Goal: Information Seeking & Learning: Check status

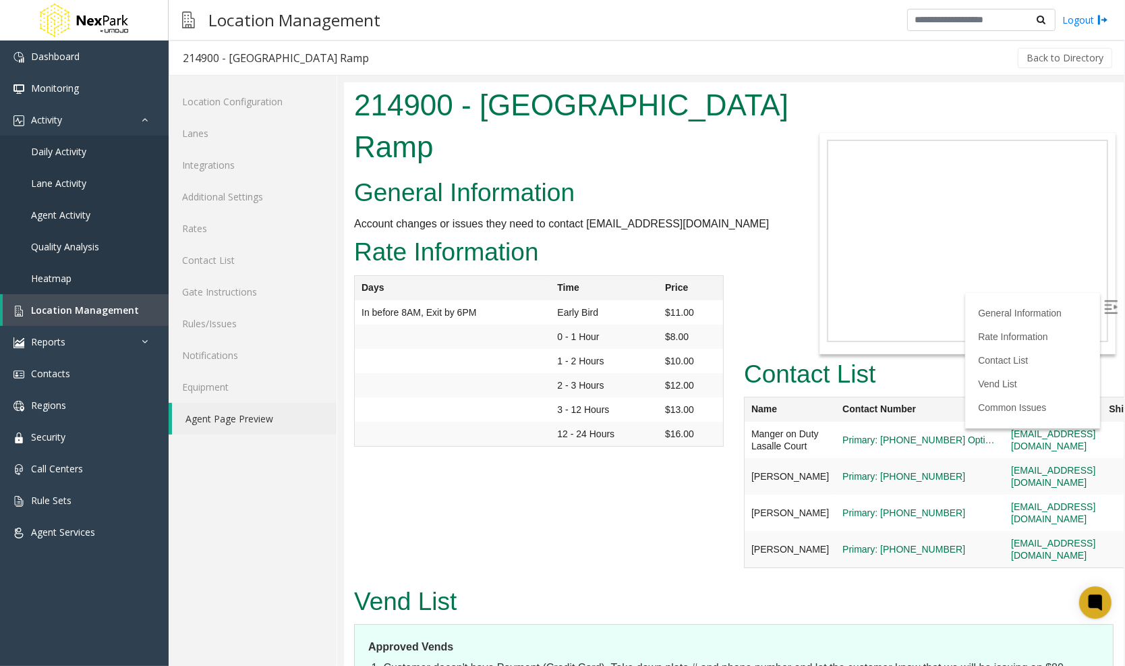
scroll to position [127, 0]
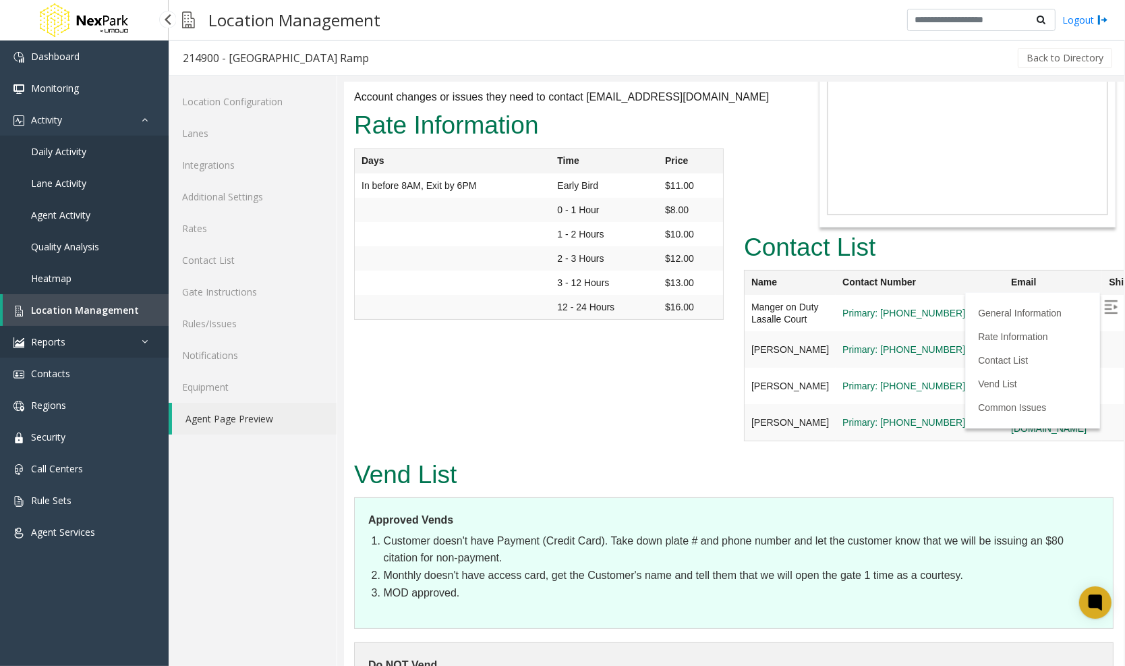
click at [65, 335] on link "Reports" at bounding box center [84, 342] width 169 height 32
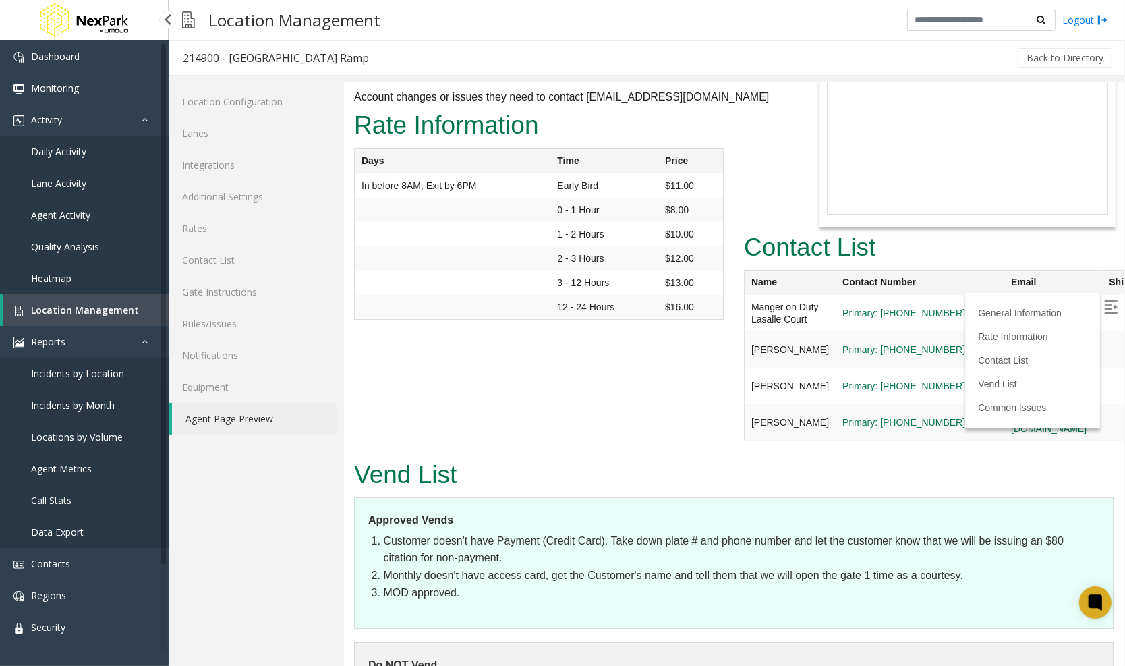
click at [82, 363] on link "Incidents by Location" at bounding box center [84, 374] width 169 height 32
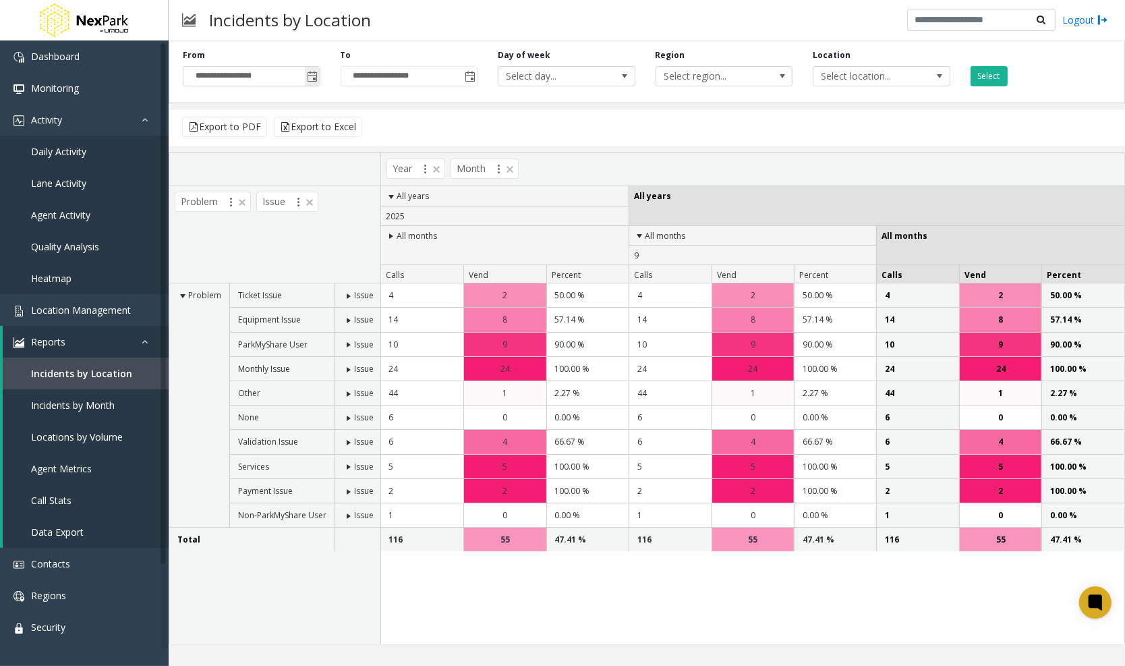
click at [308, 81] on span "Toggle popup" at bounding box center [313, 77] width 11 height 11
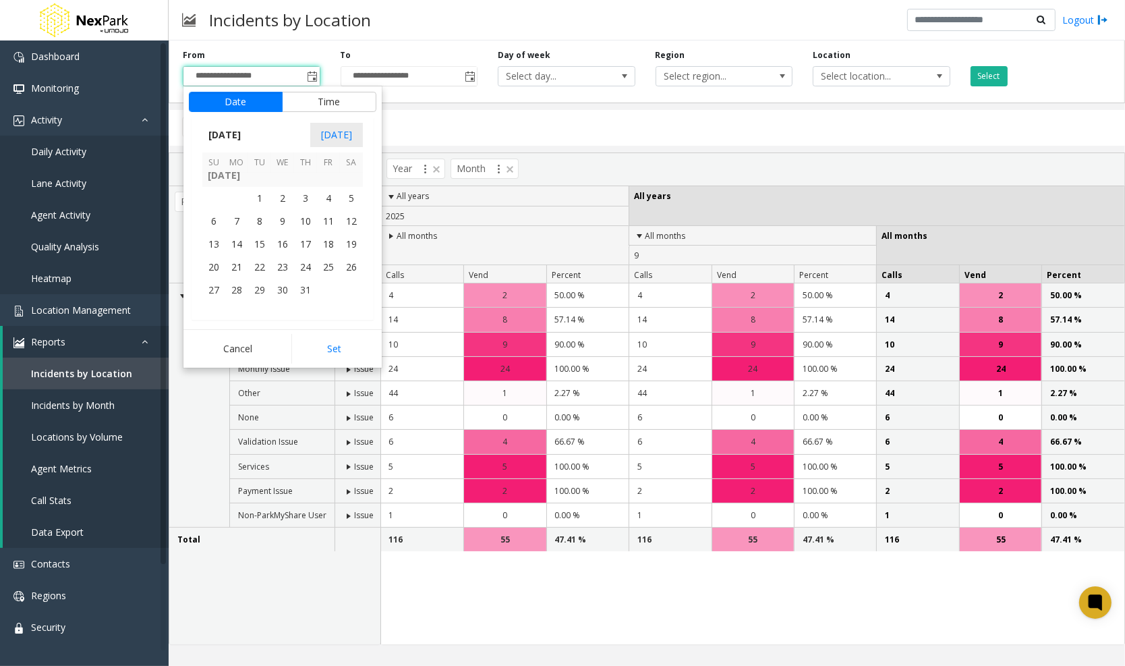
scroll to position [241760, 0]
click at [254, 215] on span "1" at bounding box center [259, 206] width 23 height 23
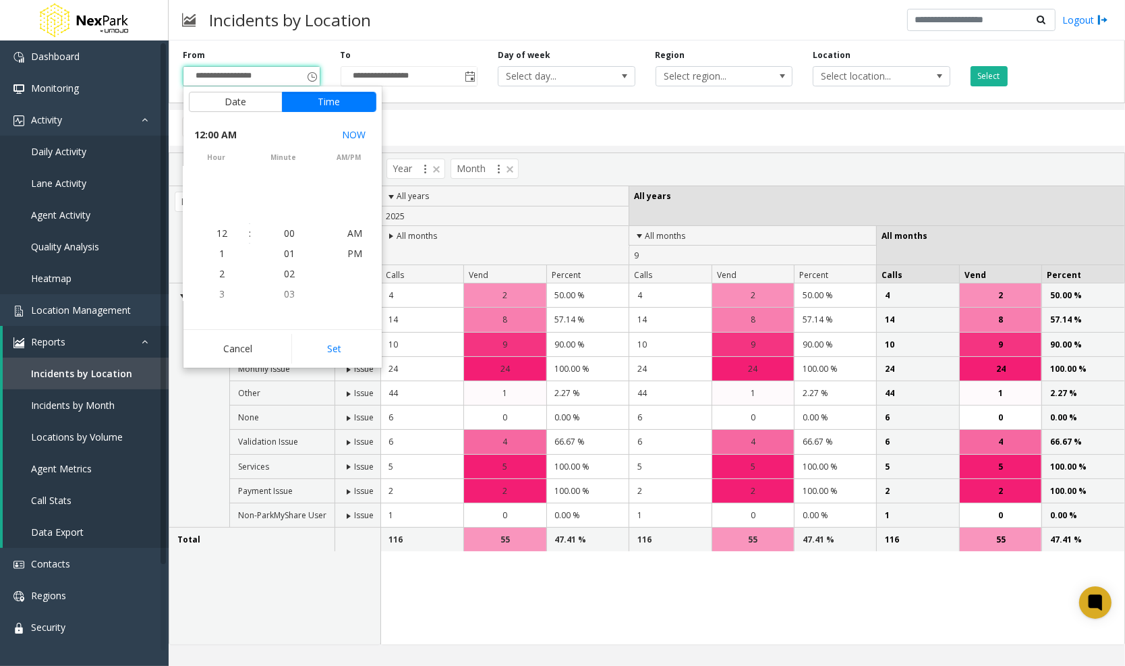
scroll to position [241782, 0]
click at [351, 364] on div "Cancel Set" at bounding box center [282, 348] width 198 height 38
click at [347, 353] on button "Set" at bounding box center [333, 349] width 85 height 30
type input "**********"
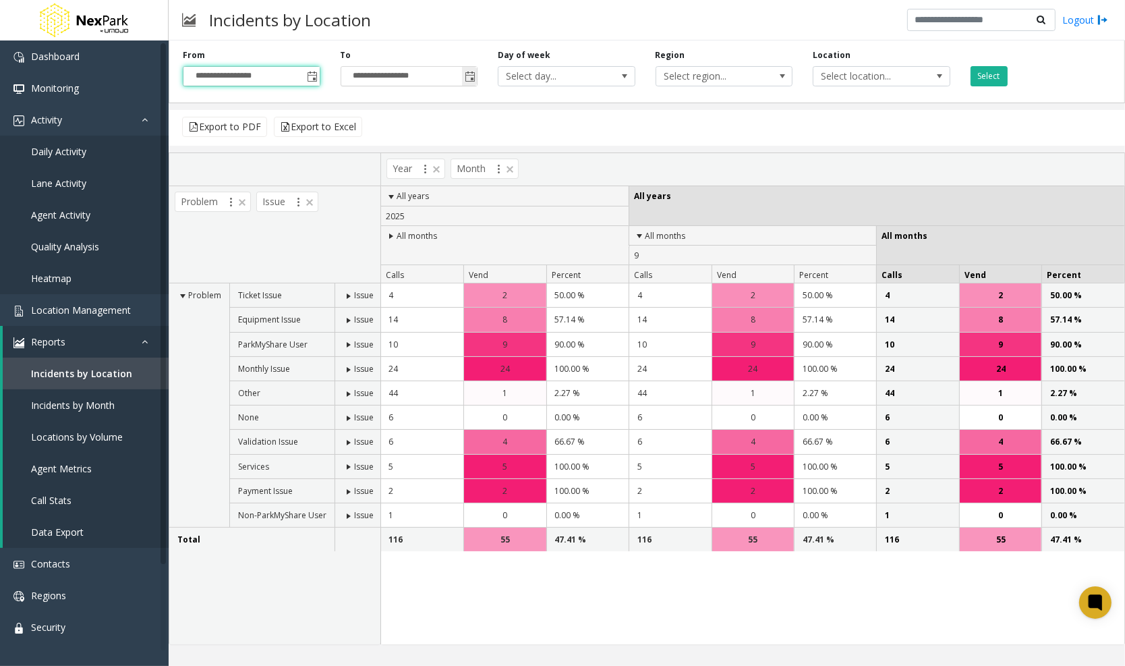
click at [472, 78] on span "Toggle popup" at bounding box center [470, 77] width 11 height 11
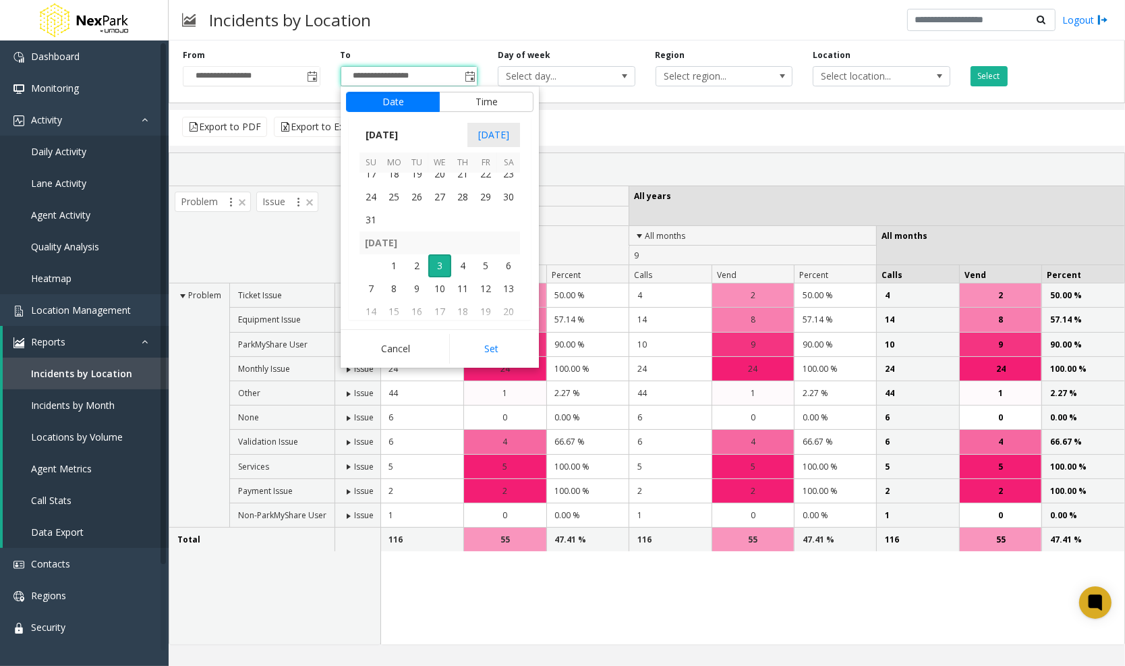
scroll to position [242002, 0]
click at [371, 244] on span "31" at bounding box center [371, 240] width 23 height 23
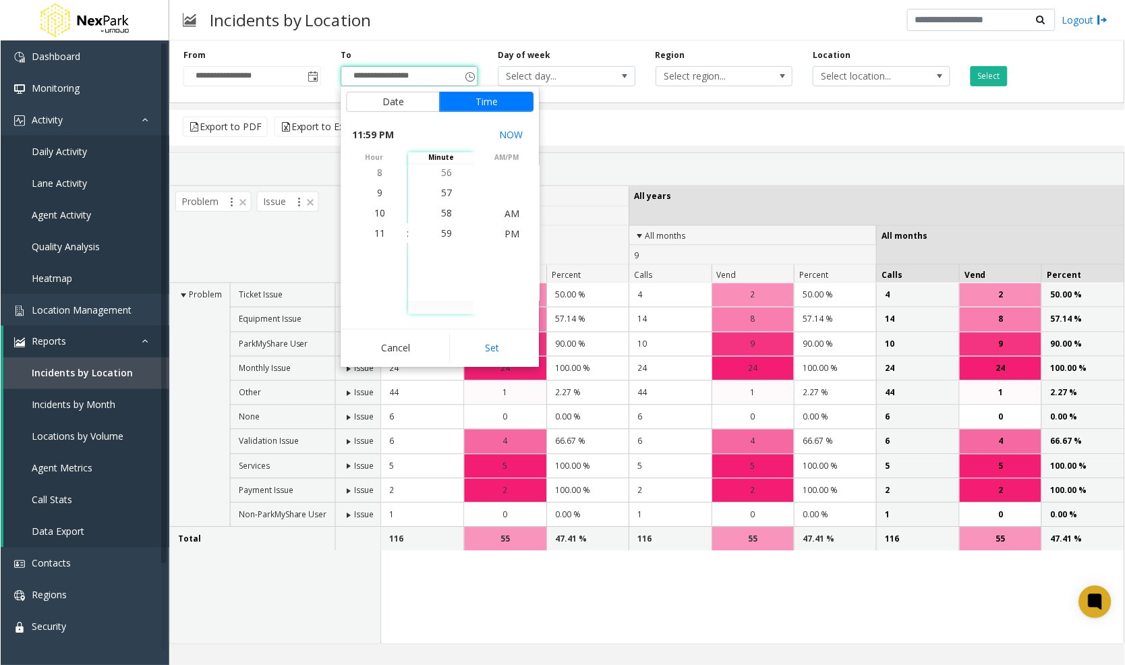
scroll to position [20, 0]
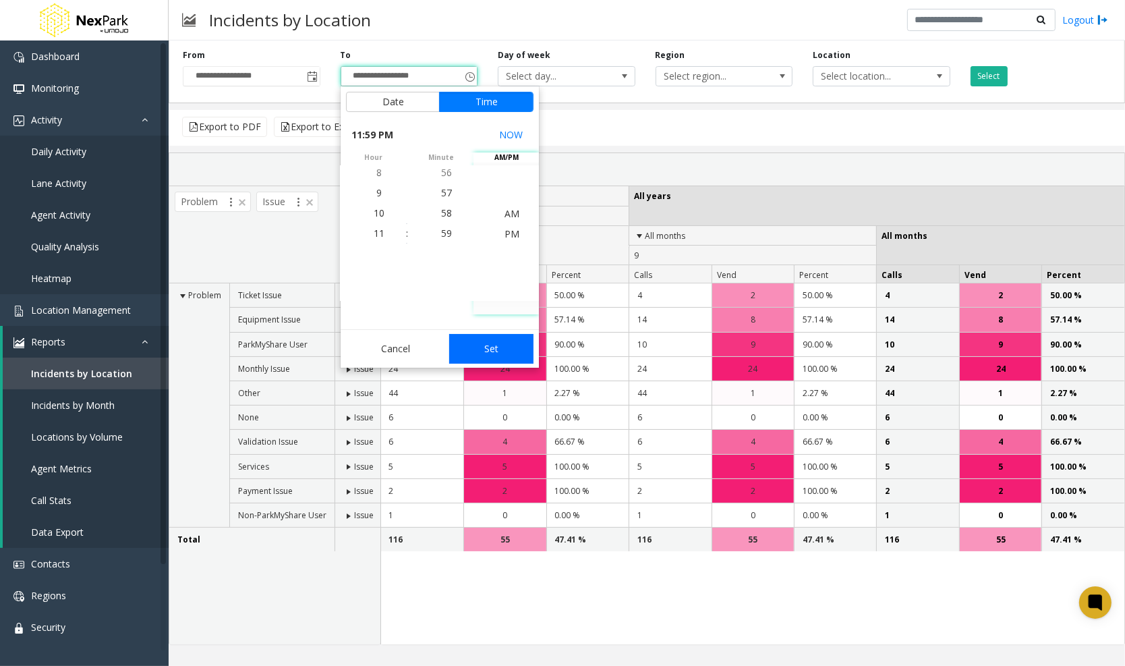
click at [482, 360] on button "Set" at bounding box center [491, 349] width 85 height 30
type input "**********"
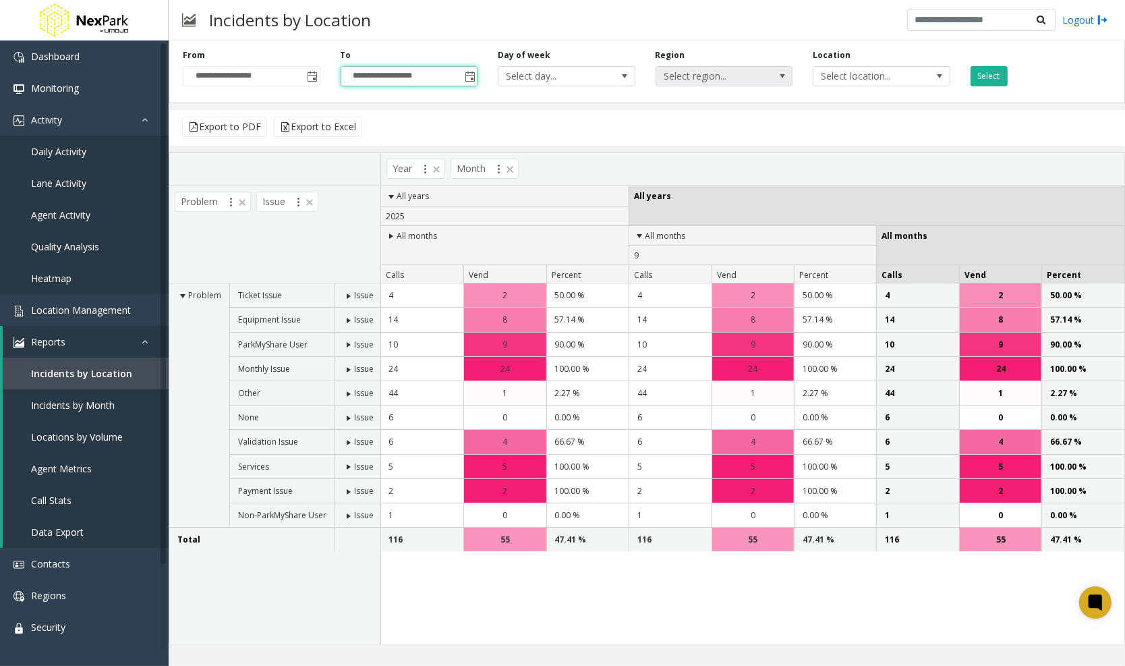
click at [737, 77] on span "Select region..." at bounding box center [710, 76] width 109 height 19
click at [868, 77] on span "Select location..." at bounding box center [868, 76] width 109 height 19
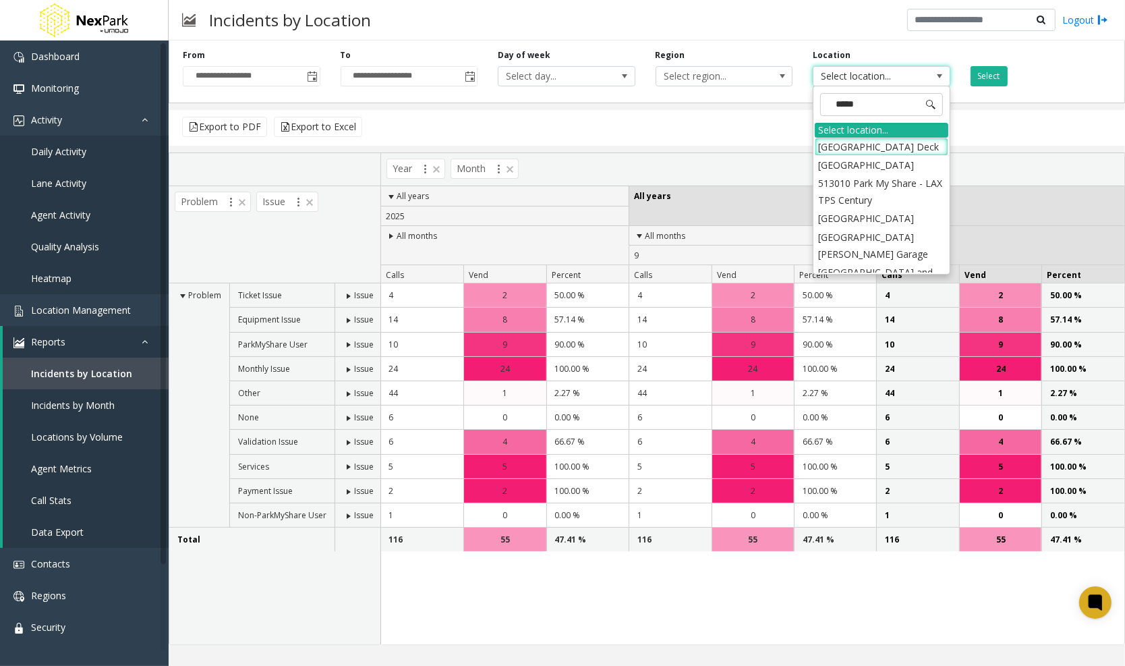
type input "******"
click at [903, 152] on li "[GEOGRAPHIC_DATA] Deck" at bounding box center [882, 147] width 134 height 18
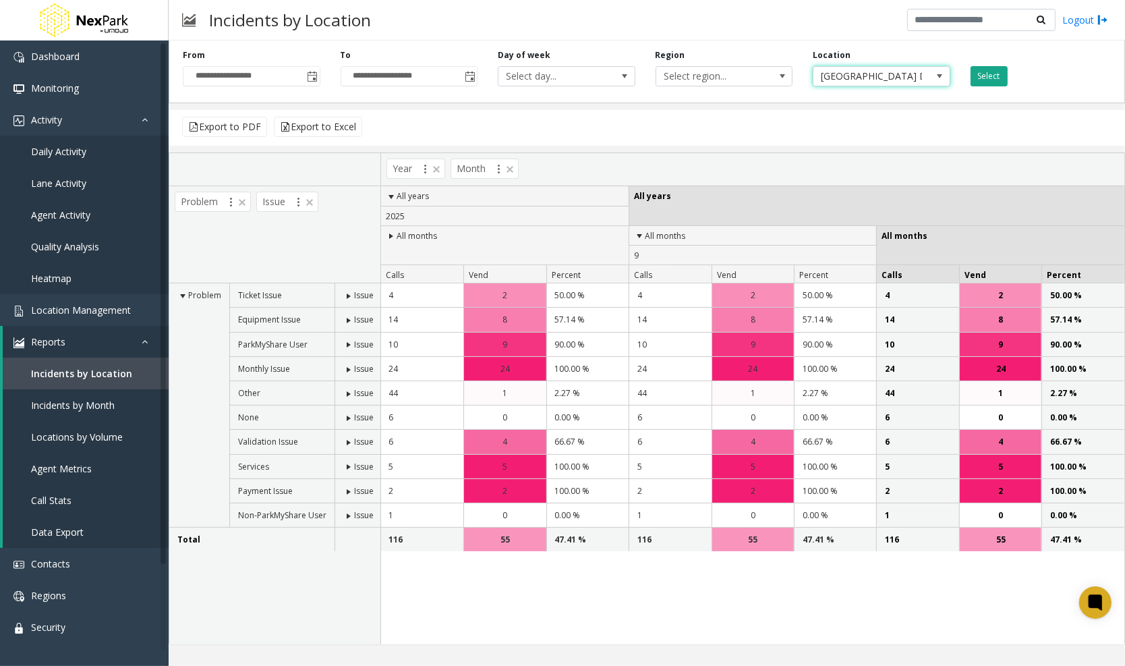
click at [1002, 74] on button "Select" at bounding box center [989, 76] width 37 height 20
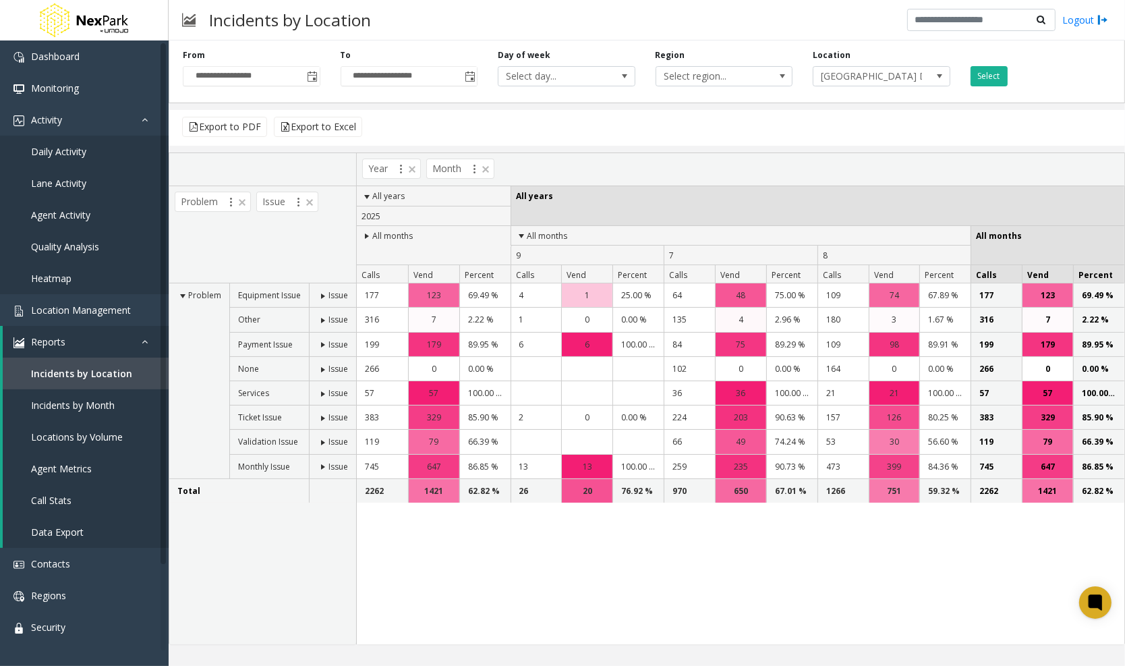
click at [320, 461] on span at bounding box center [323, 466] width 11 height 11
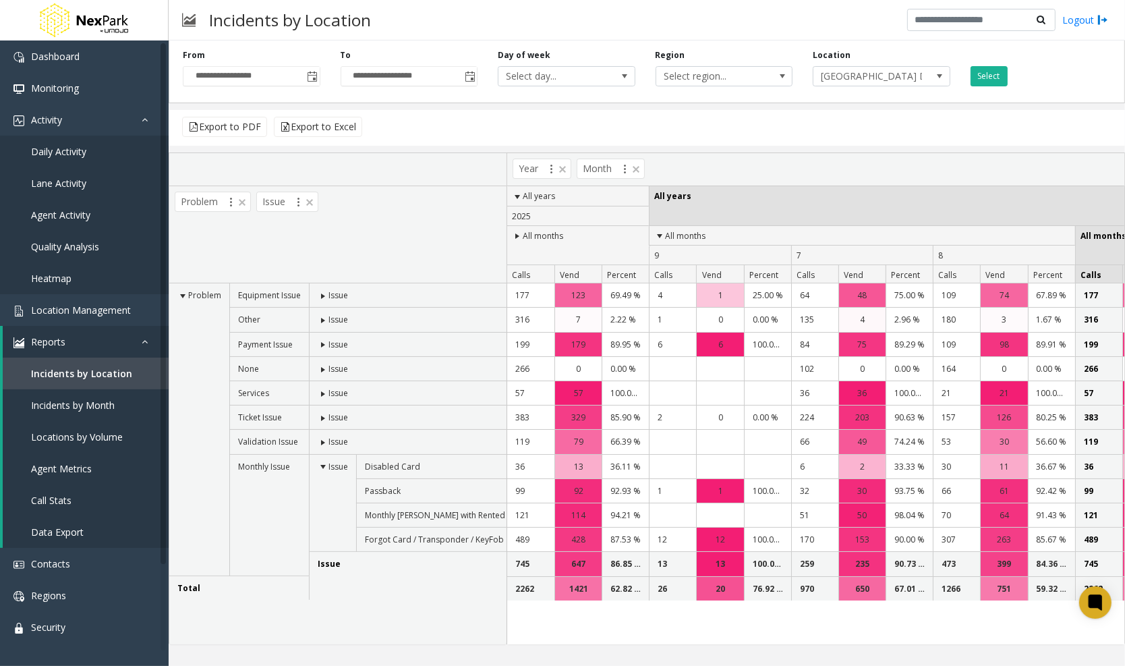
click at [326, 461] on span at bounding box center [323, 466] width 11 height 11
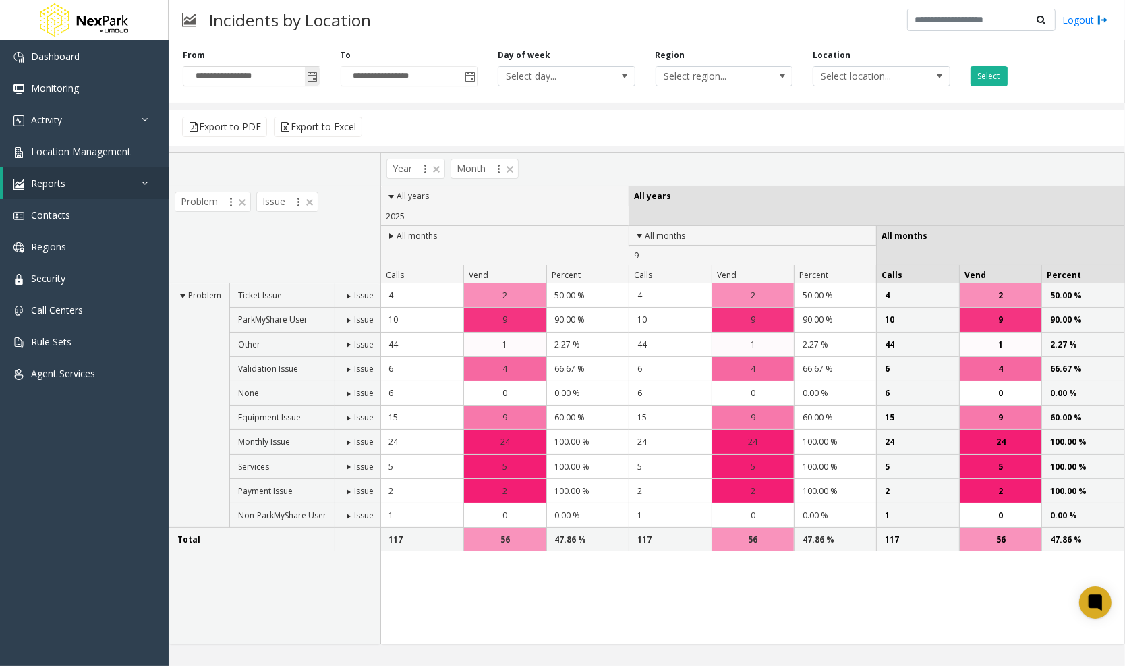
click at [312, 76] on span "Toggle popup" at bounding box center [313, 77] width 11 height 11
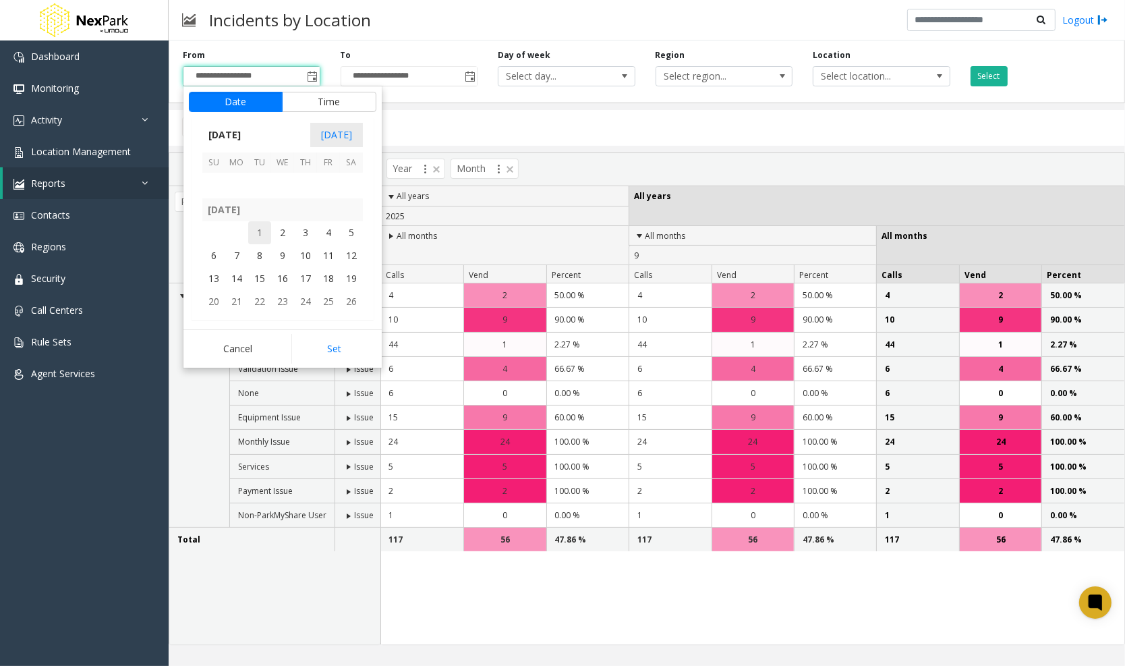
scroll to position [241734, 0]
click at [260, 224] on span "1" at bounding box center [259, 232] width 23 height 23
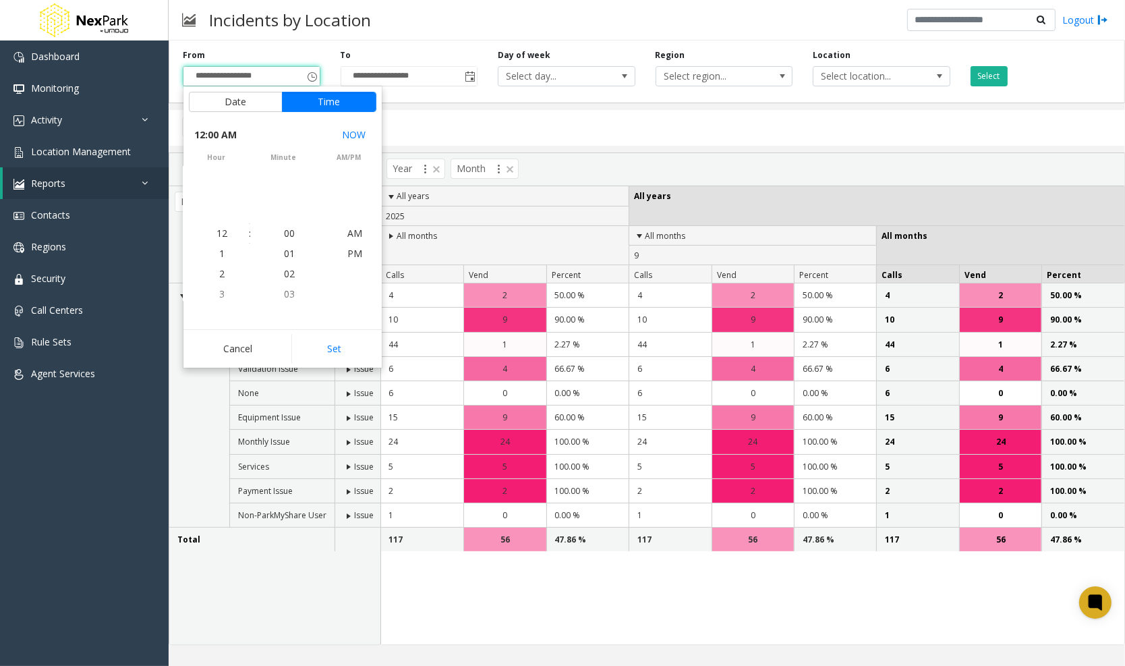
scroll to position [241782, 0]
click at [329, 339] on button "Set" at bounding box center [333, 349] width 85 height 30
type input "**********"
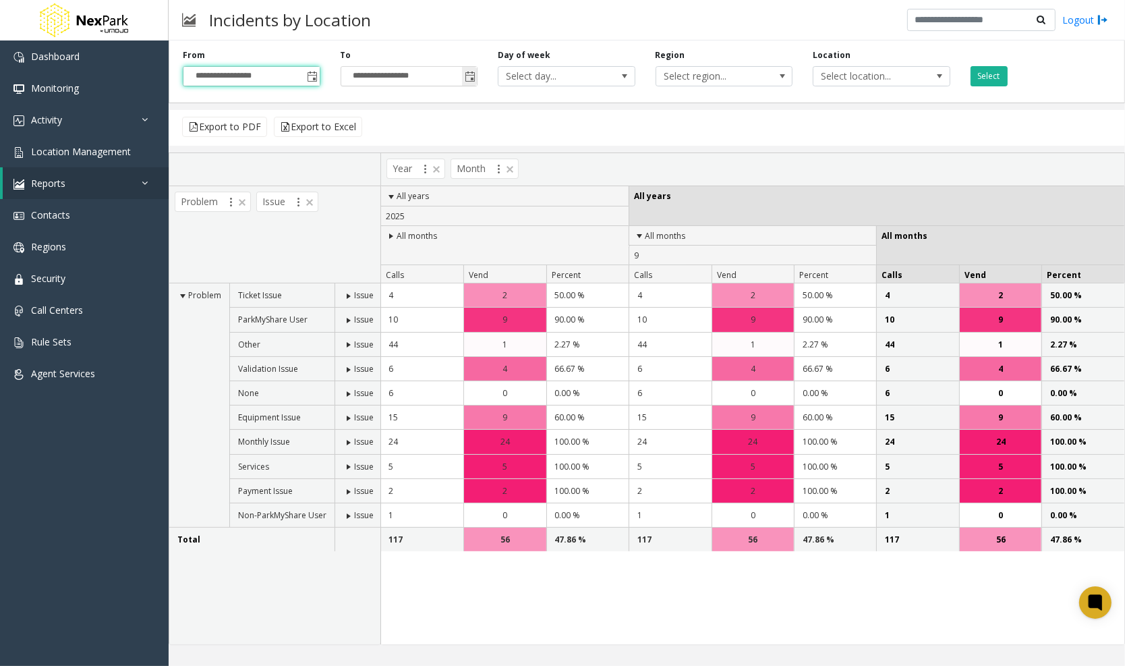
click at [469, 72] on span "Toggle popup" at bounding box center [470, 77] width 11 height 11
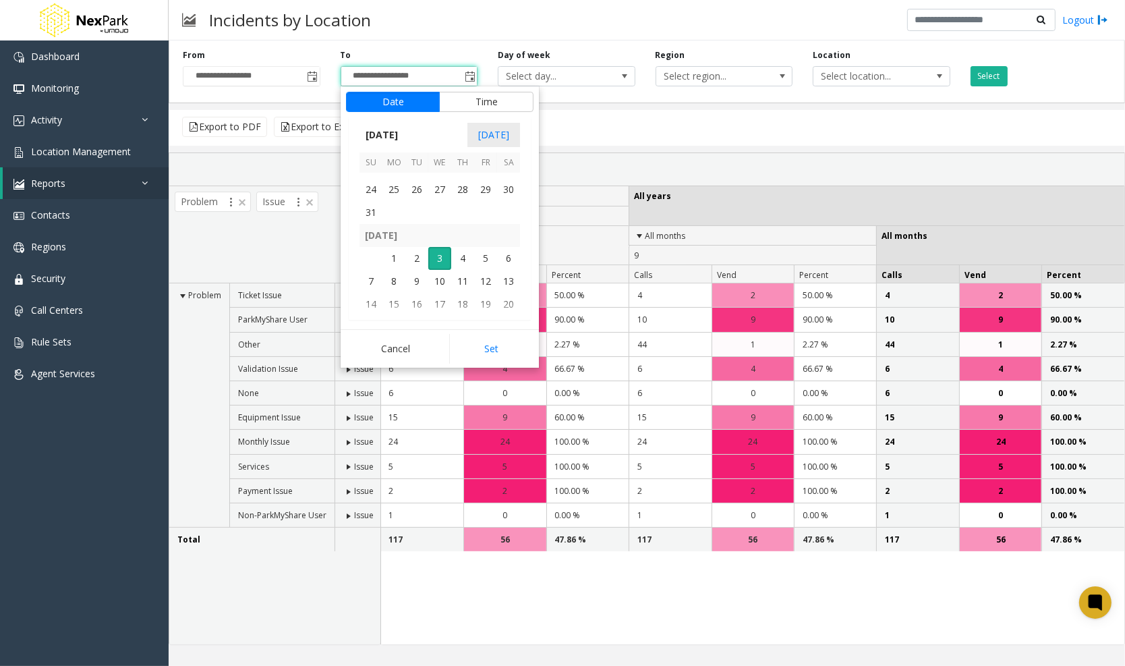
scroll to position [242029, 0]
click at [368, 217] on span "31" at bounding box center [371, 213] width 23 height 23
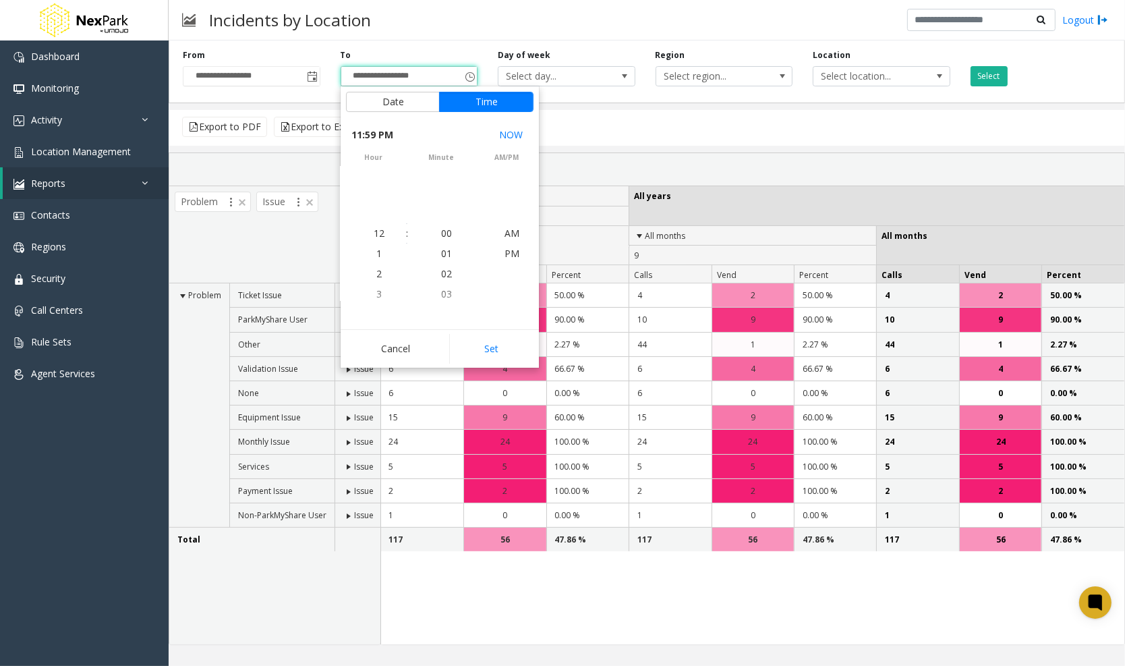
scroll to position [241943, 0]
click at [341, 217] on div "[DATE] [DATE] Su Mo Tu We Th Fr Sa [DATE] 1 2 3 4 5 6 7 8 9 10 11 12 13 14 15 1…" at bounding box center [241, 218] width 198 height 202
click at [499, 344] on button "Set" at bounding box center [491, 349] width 85 height 30
type input "**********"
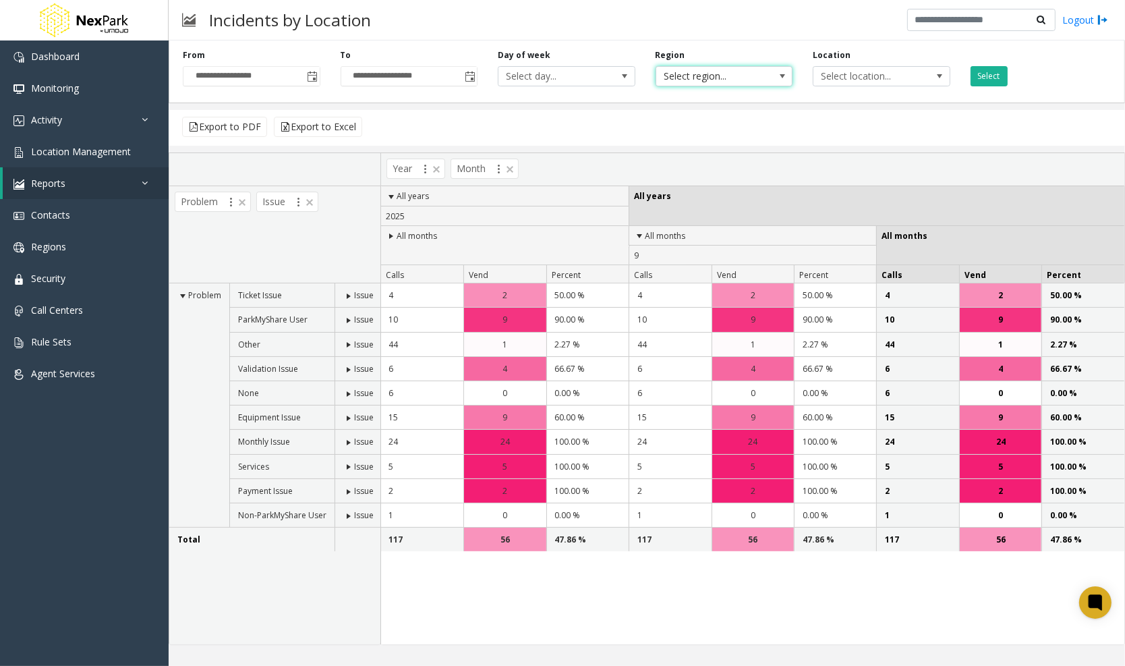
click at [759, 74] on span "Select region..." at bounding box center [710, 76] width 109 height 19
click at [850, 69] on span "Select location..." at bounding box center [868, 76] width 109 height 19
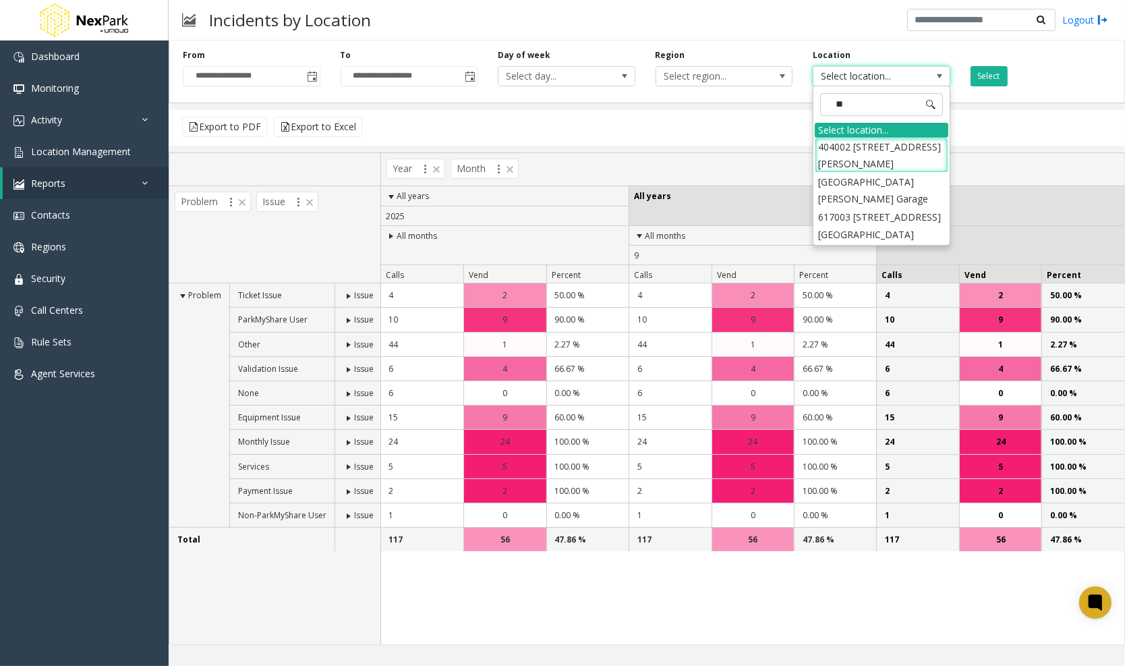
type input "***"
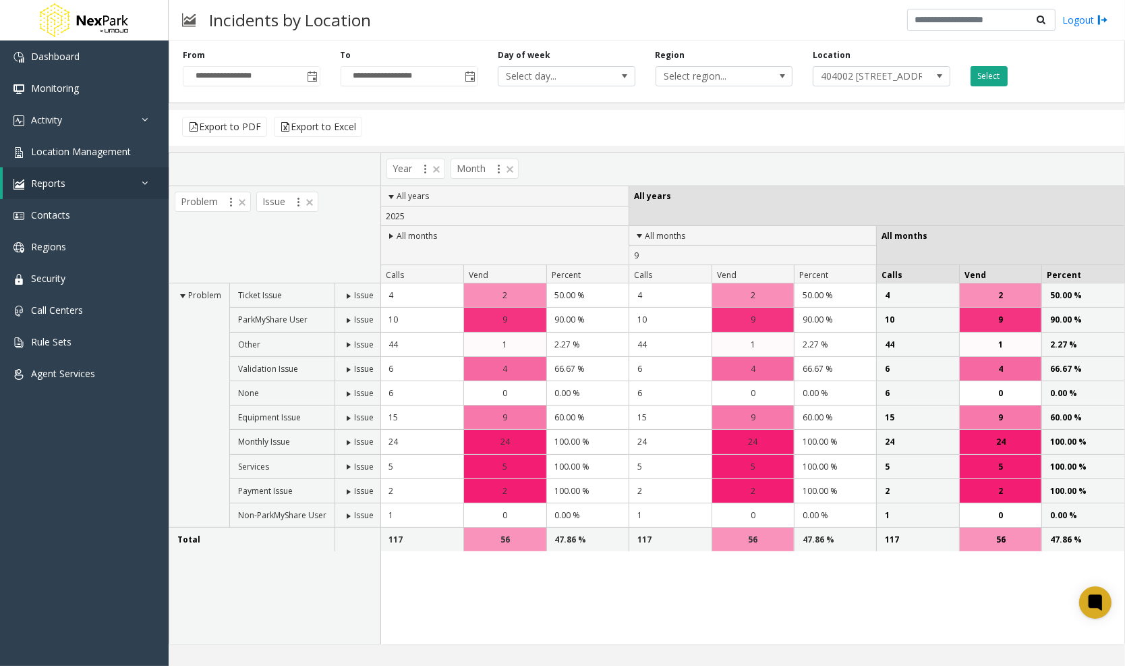
click at [995, 76] on button "Select" at bounding box center [989, 76] width 37 height 20
